Goal: Information Seeking & Learning: Learn about a topic

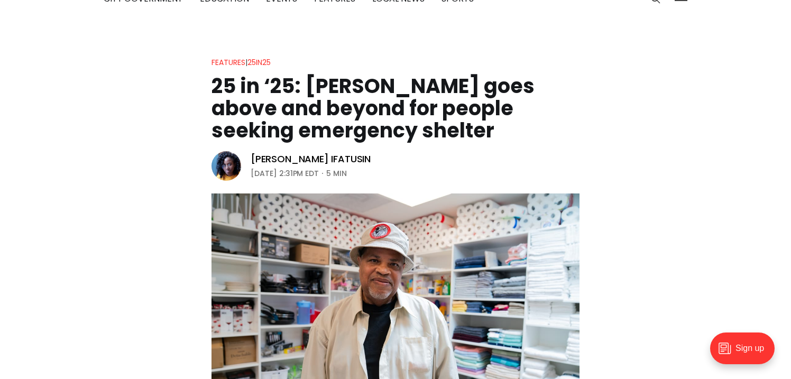
scroll to position [21, 0]
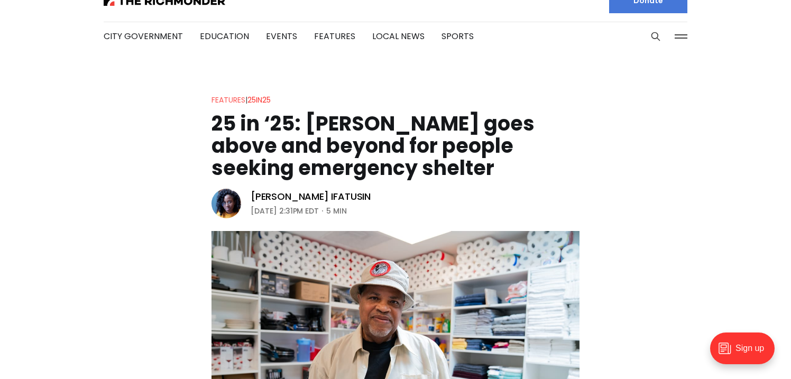
click at [235, 96] on link "Features" at bounding box center [229, 100] width 34 height 11
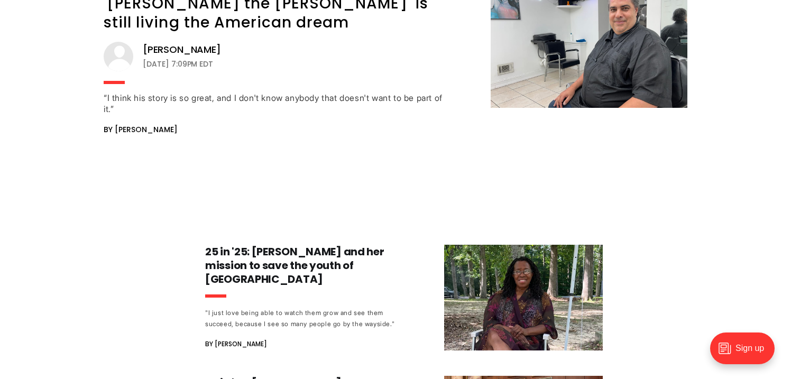
scroll to position [2659, 0]
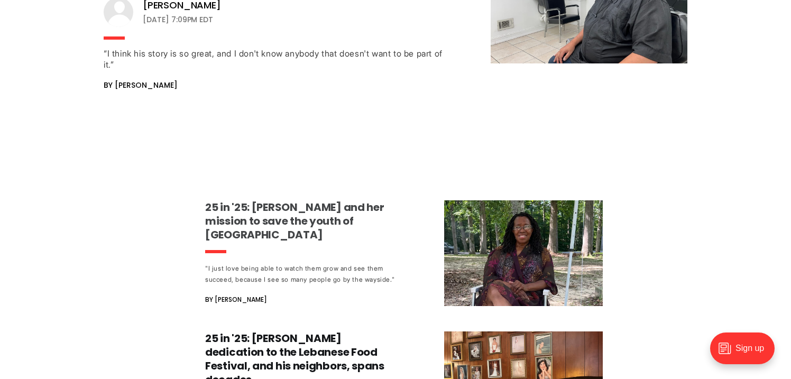
click at [329, 200] on h3 "25 in '25: [PERSON_NAME] and her mission to save the youth of [GEOGRAPHIC_DATA]" at bounding box center [303, 220] width 197 height 41
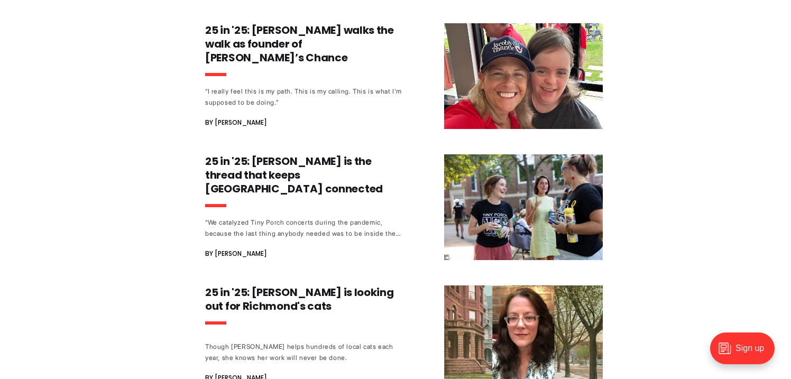
scroll to position [1969, 0]
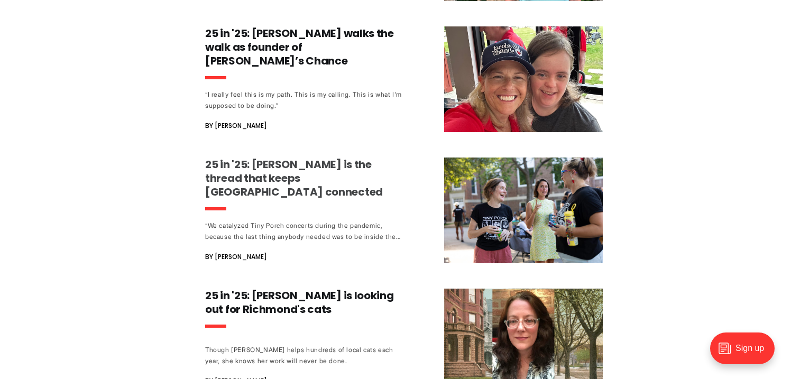
click at [272, 158] on h3 "25 in '25: Emily McMillen is the thread that keeps Woodland Heights connected" at bounding box center [303, 178] width 197 height 41
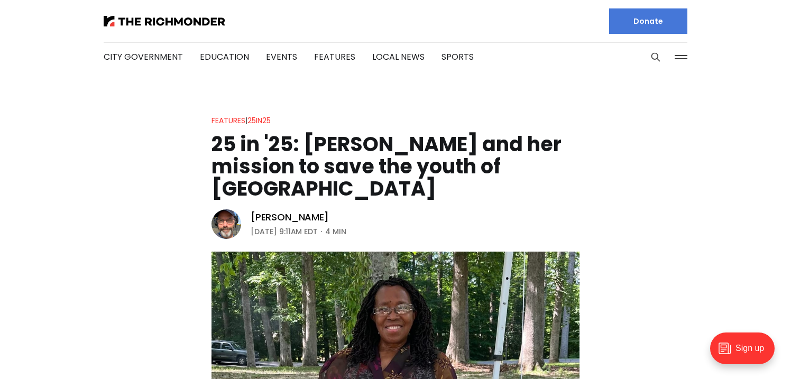
drag, startPoint x: 34, startPoint y: 75, endPoint x: 26, endPoint y: 0, distance: 75.0
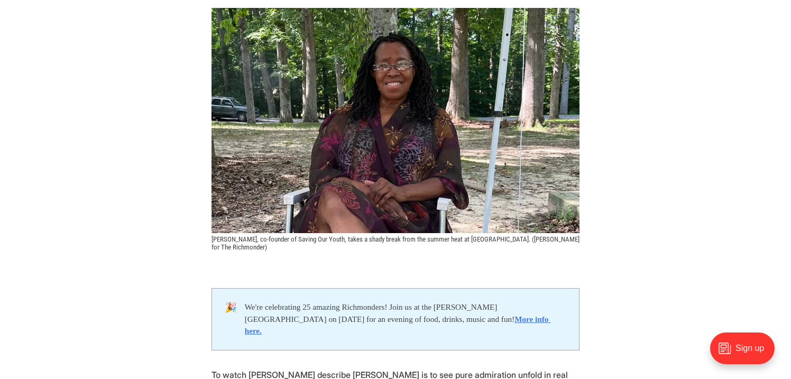
scroll to position [251, 0]
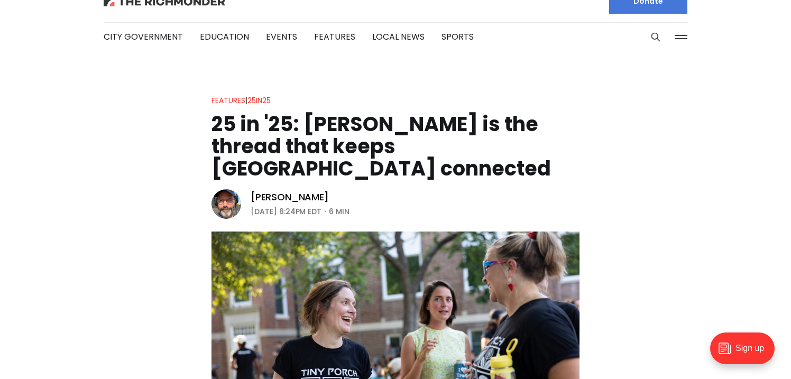
scroll to position [24, 0]
